Goal: Task Accomplishment & Management: Manage account settings

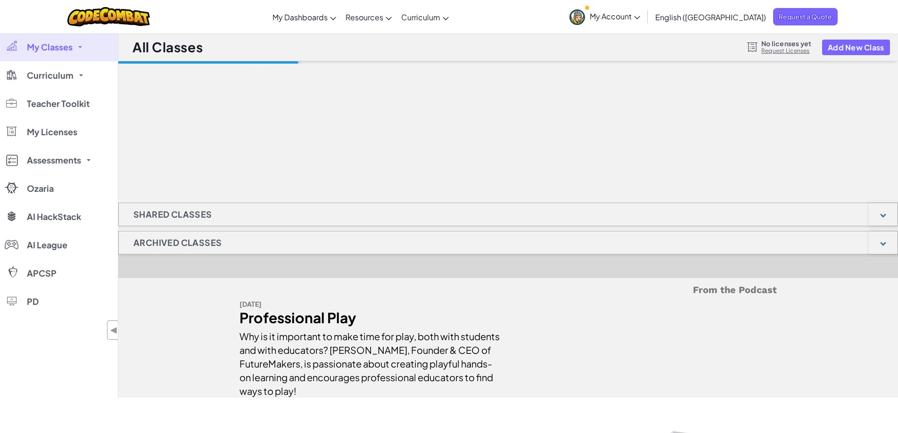
click at [80, 49] on link "My Classes" at bounding box center [59, 47] width 118 height 28
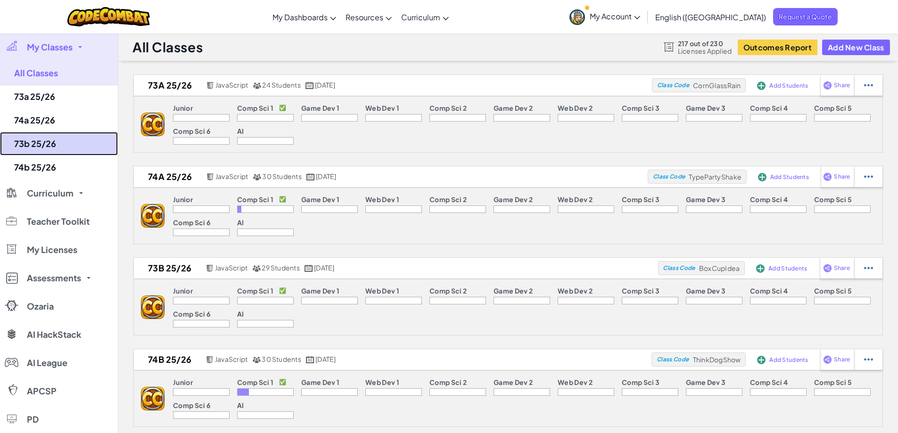
click at [48, 139] on link "73b 25/26" at bounding box center [59, 144] width 118 height 24
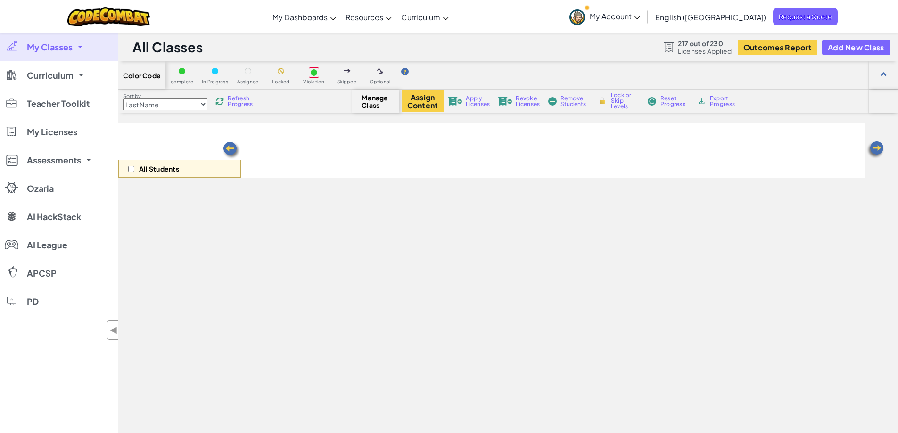
select select "560f1a9f22961295f9427742"
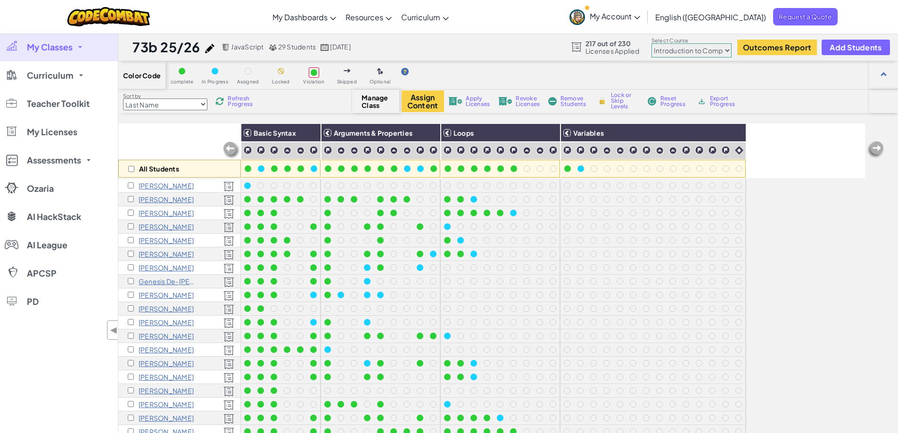
scroll to position [0, 0]
click at [130, 391] on input "checkbox" at bounding box center [131, 391] width 6 height 6
checkbox input "true"
click at [523, 101] on span "Revoke Licenses" at bounding box center [528, 101] width 24 height 11
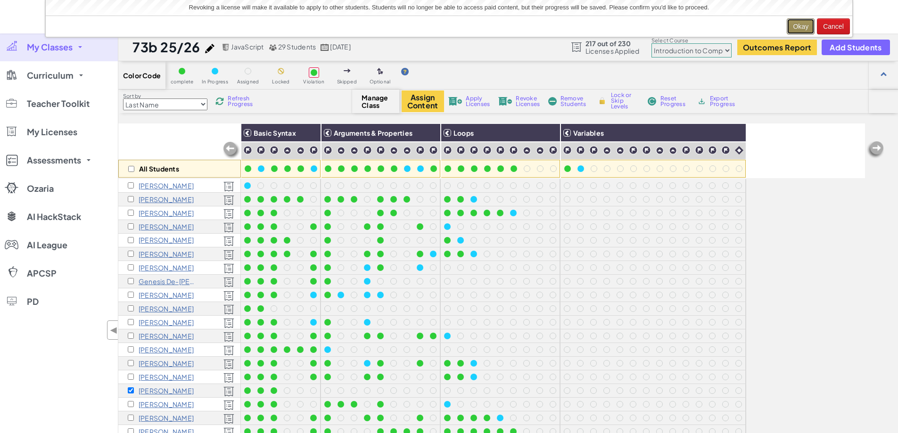
click at [801, 25] on button "Okay" at bounding box center [801, 26] width 28 height 16
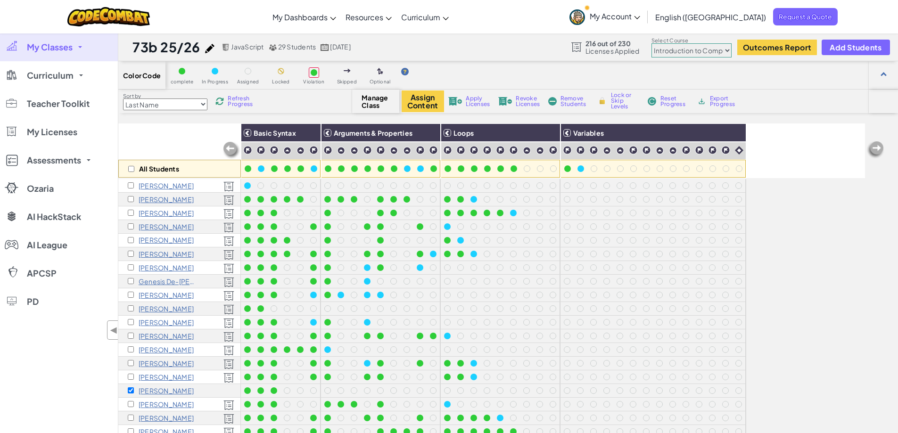
click at [560, 99] on div "Remove Students" at bounding box center [568, 101] width 44 height 7
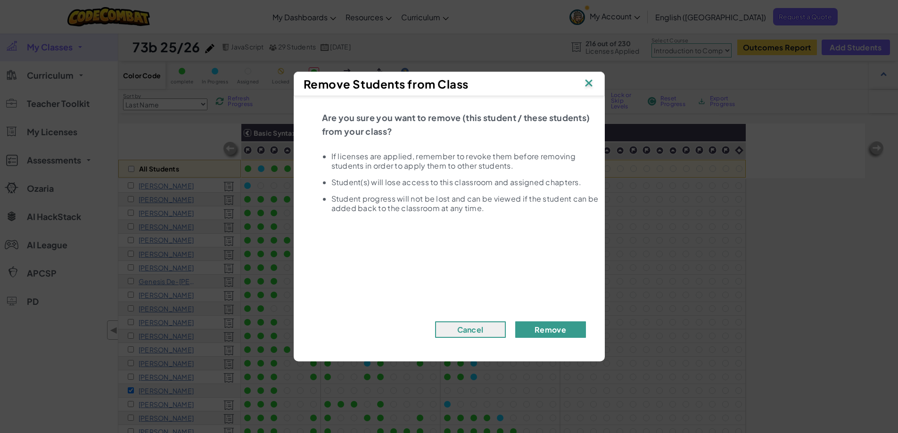
click at [538, 326] on button "Remove" at bounding box center [550, 330] width 71 height 17
